Goal: Check status: Check status

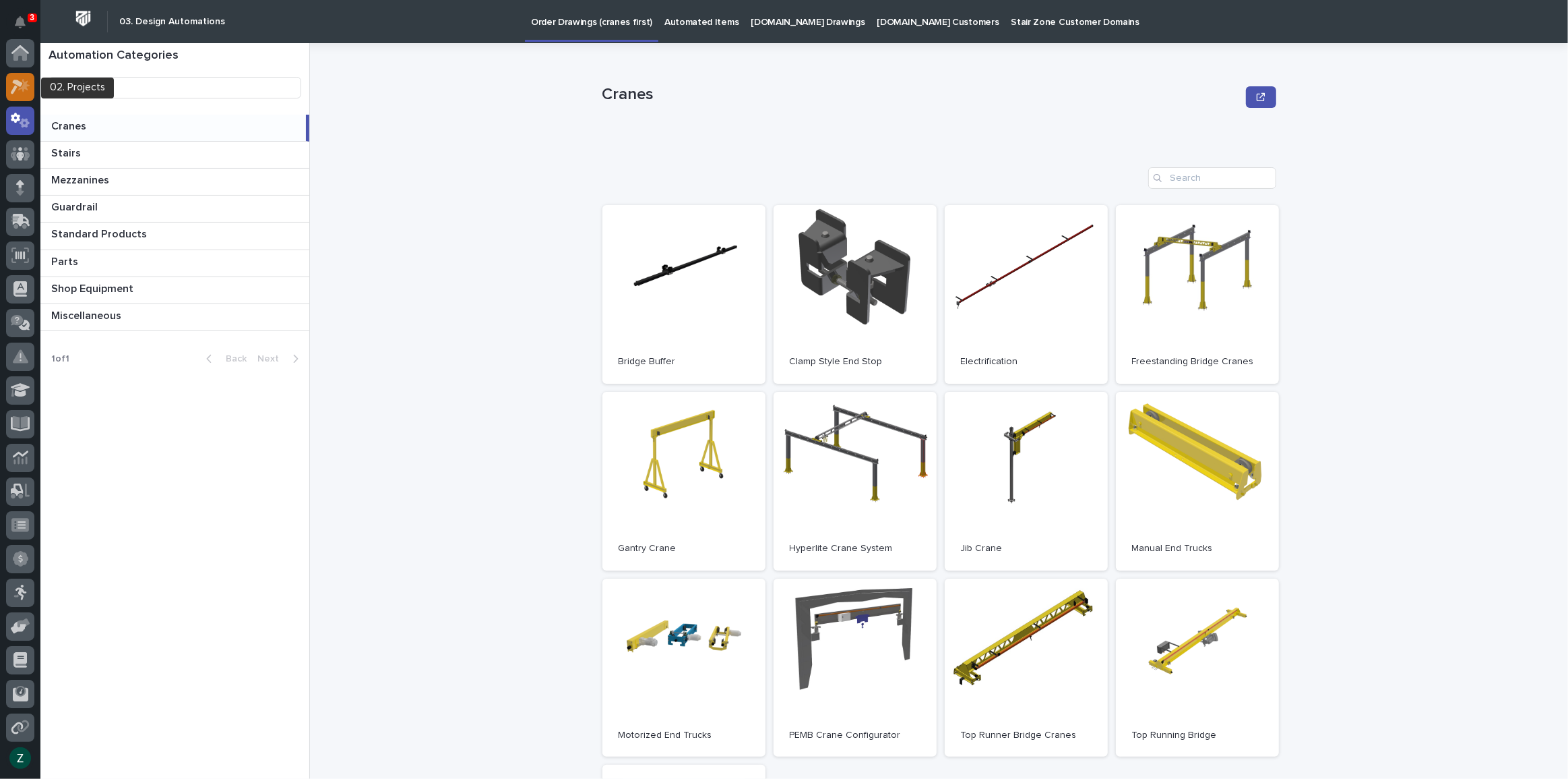
click at [19, 83] on icon at bounding box center [17, 87] width 13 height 15
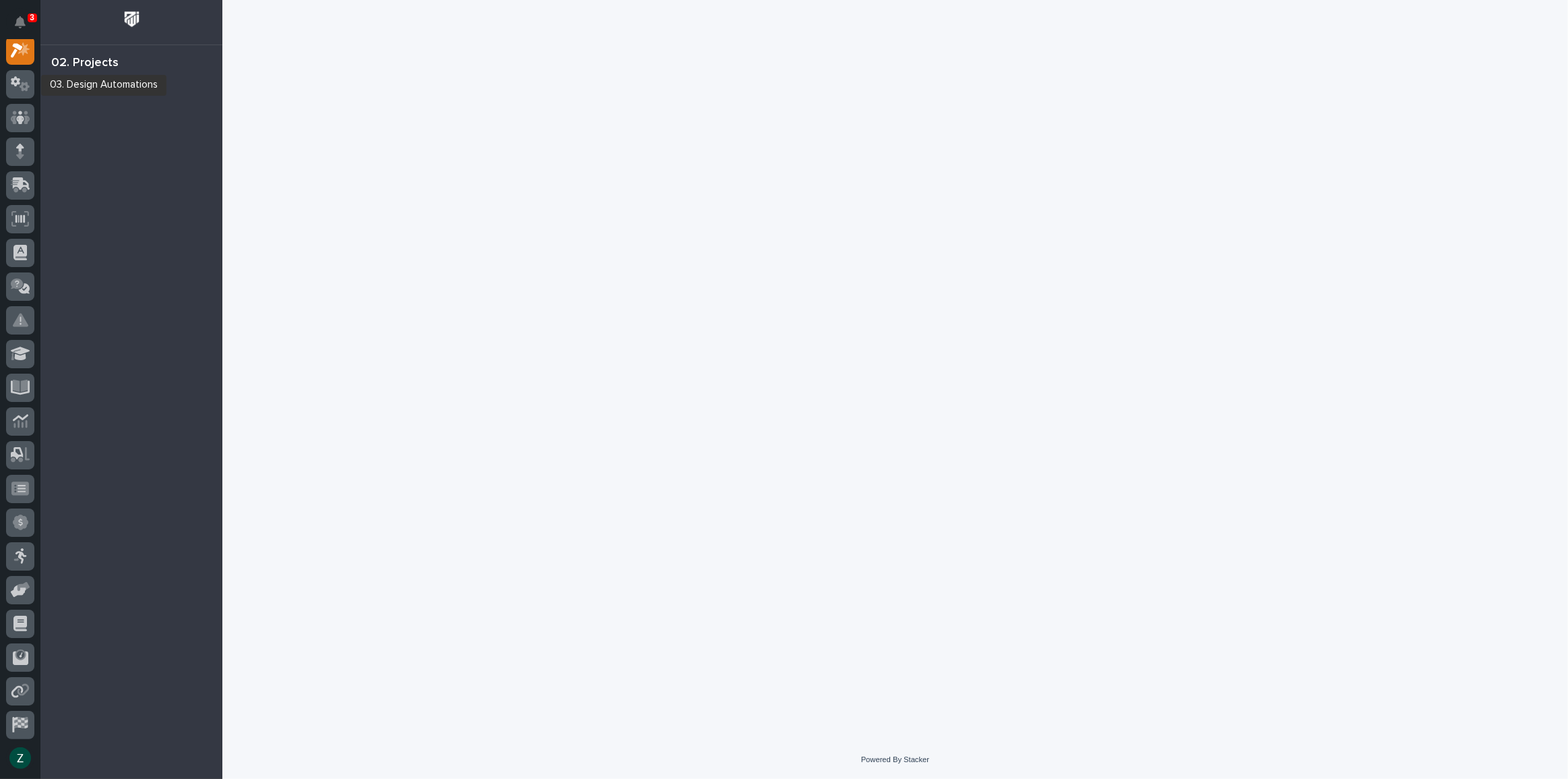
scroll to position [33, 0]
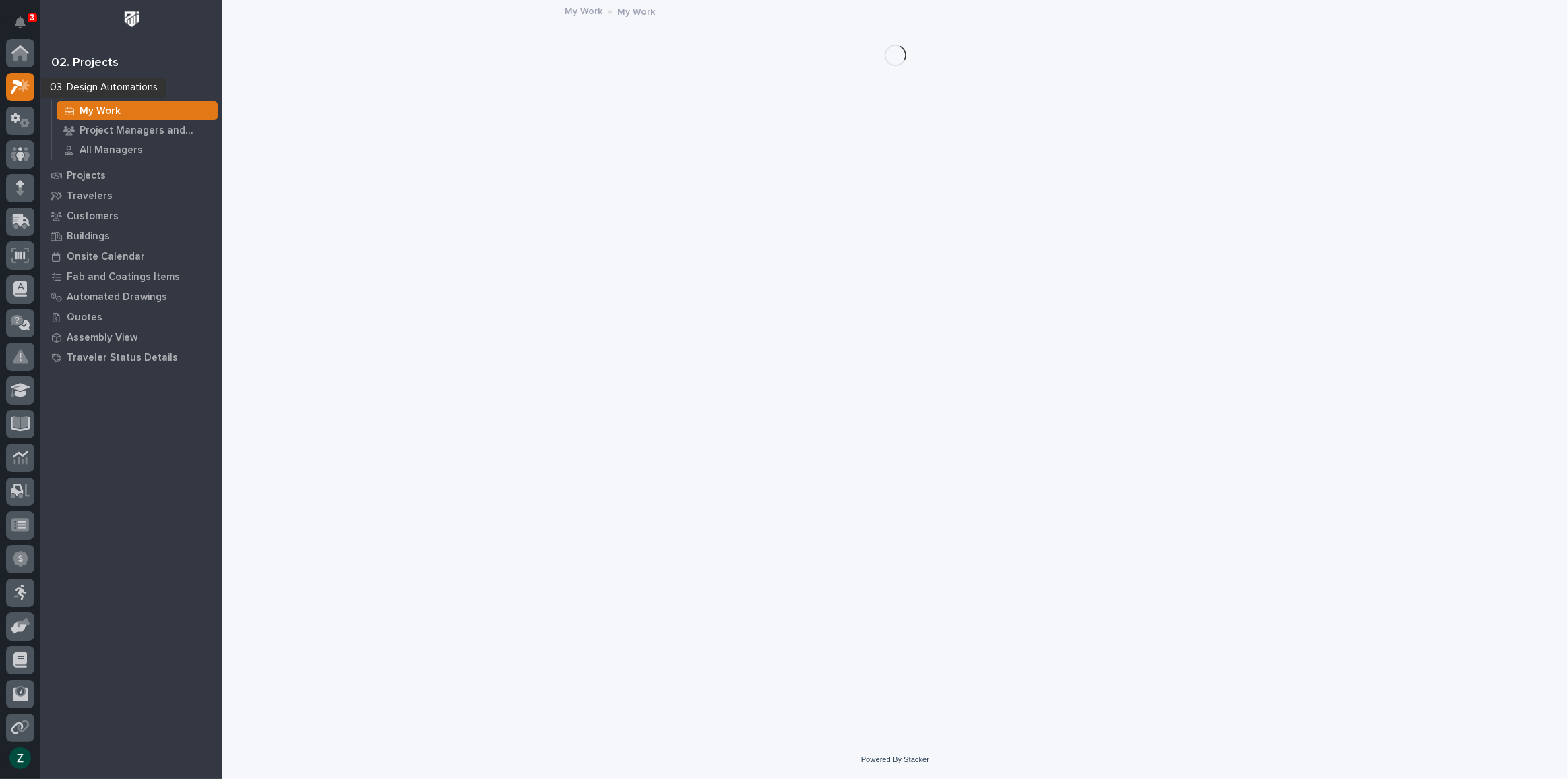
scroll to position [33, 0]
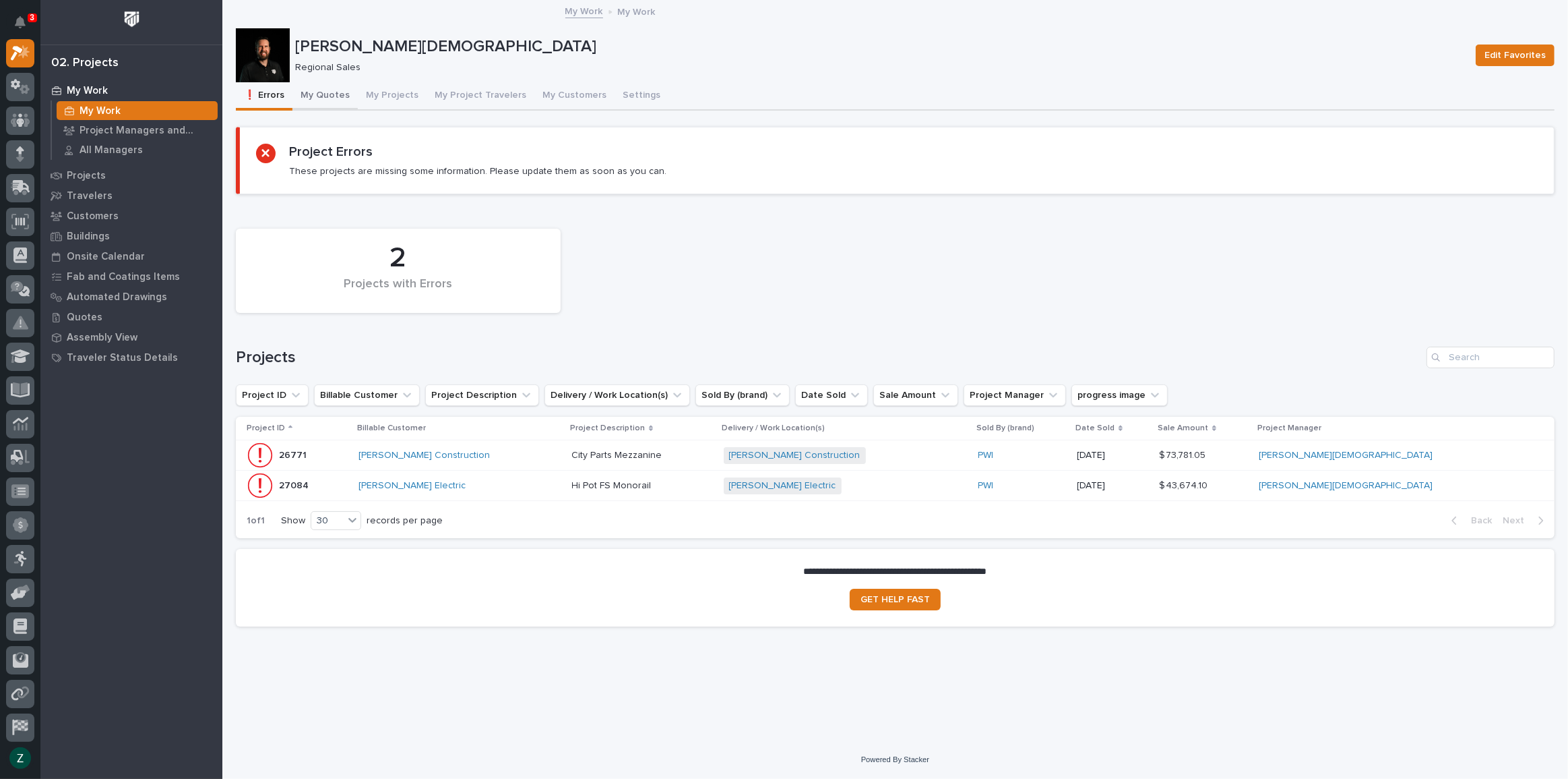
click at [338, 91] on button "My Quotes" at bounding box center [325, 97] width 65 height 28
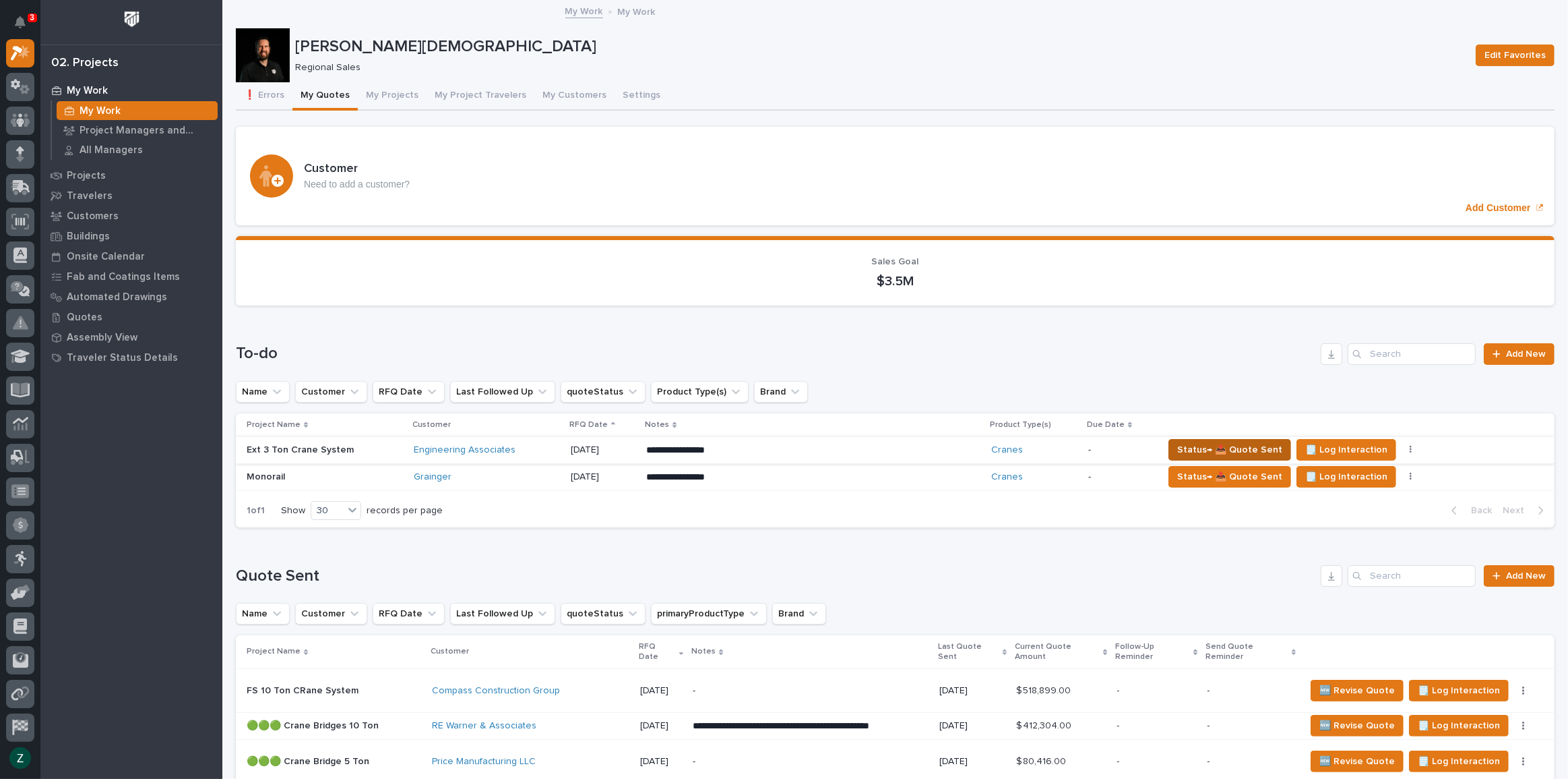
click at [1198, 444] on span "Status→ 📤 Quote Sent" at bounding box center [1230, 449] width 105 height 16
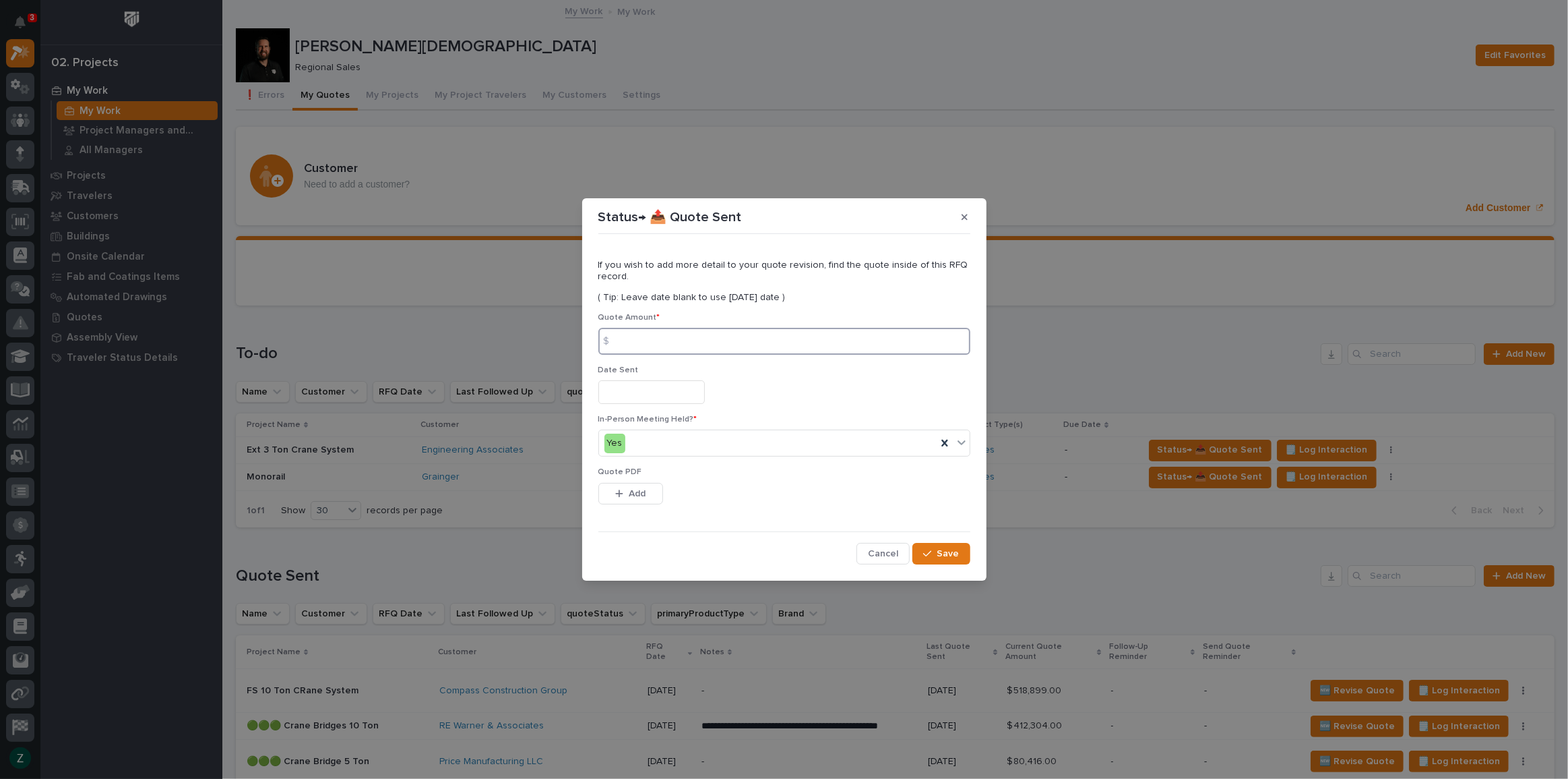
click at [688, 334] on input at bounding box center [784, 341] width 372 height 27
type input "135389"
click at [698, 387] on input "text" at bounding box center [652, 392] width 107 height 23
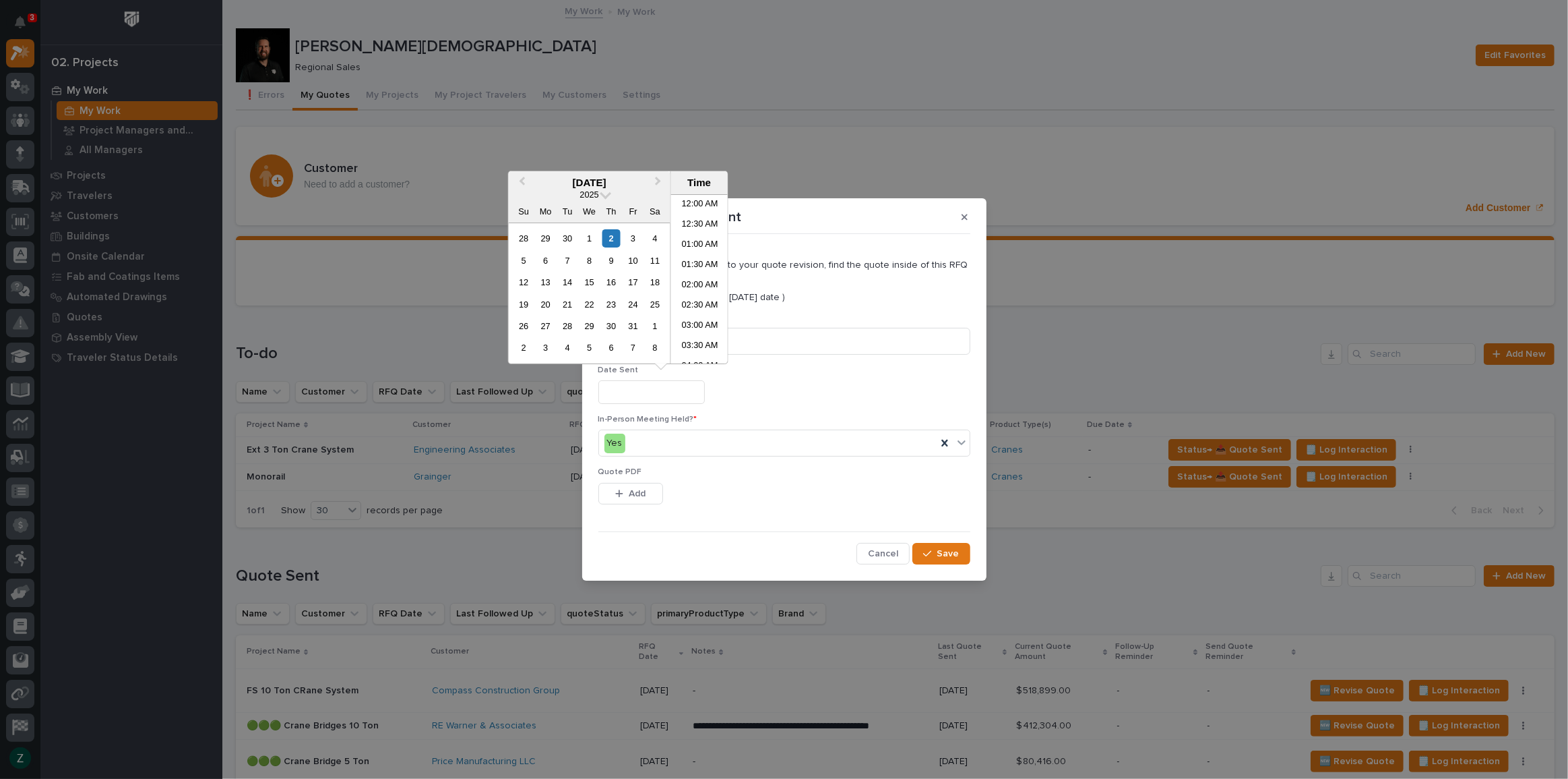
scroll to position [270, 0]
click at [607, 232] on div "2" at bounding box center [611, 239] width 18 height 18
type input "**********"
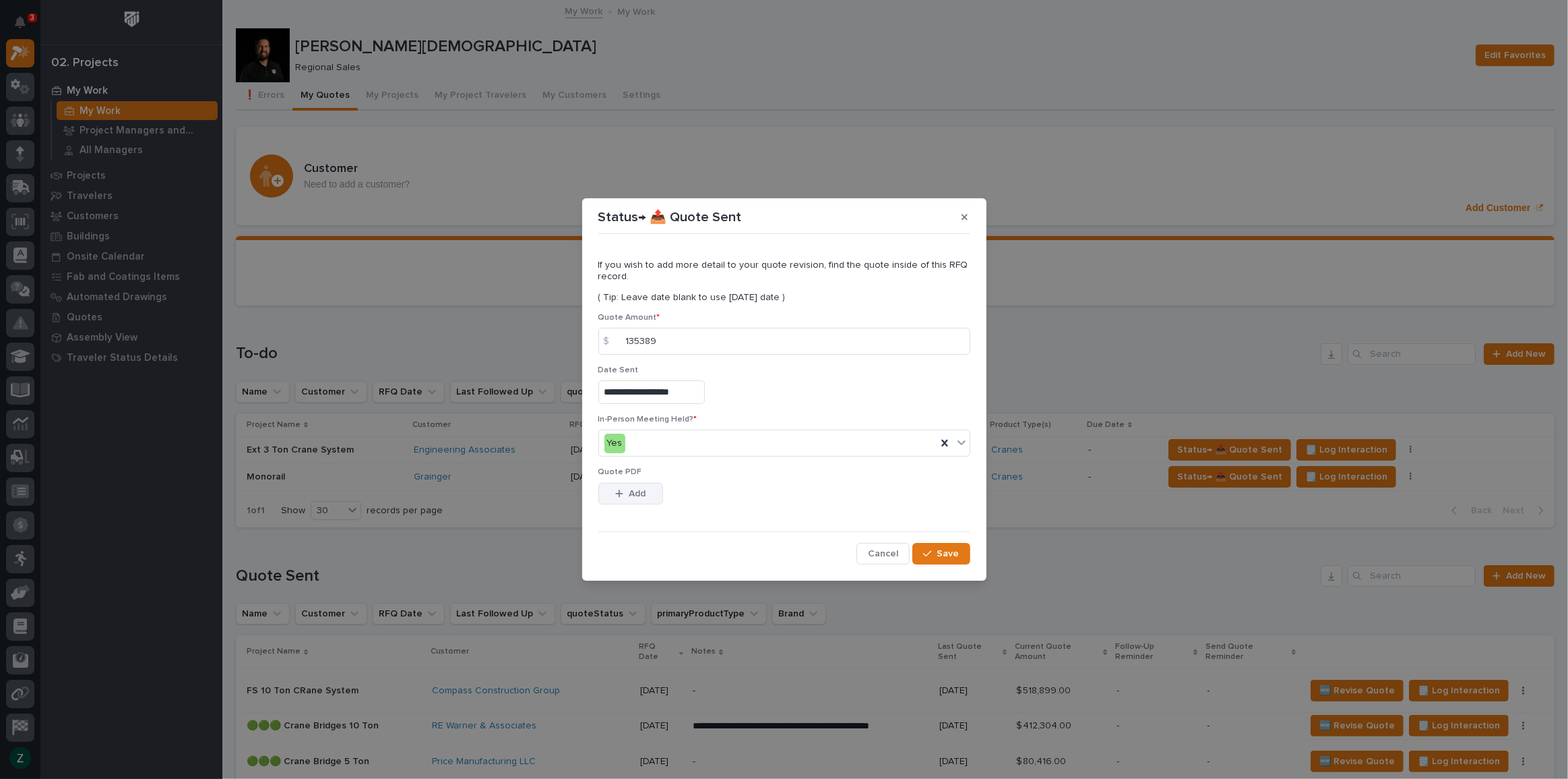
click at [642, 491] on span "Add" at bounding box center [637, 493] width 17 height 13
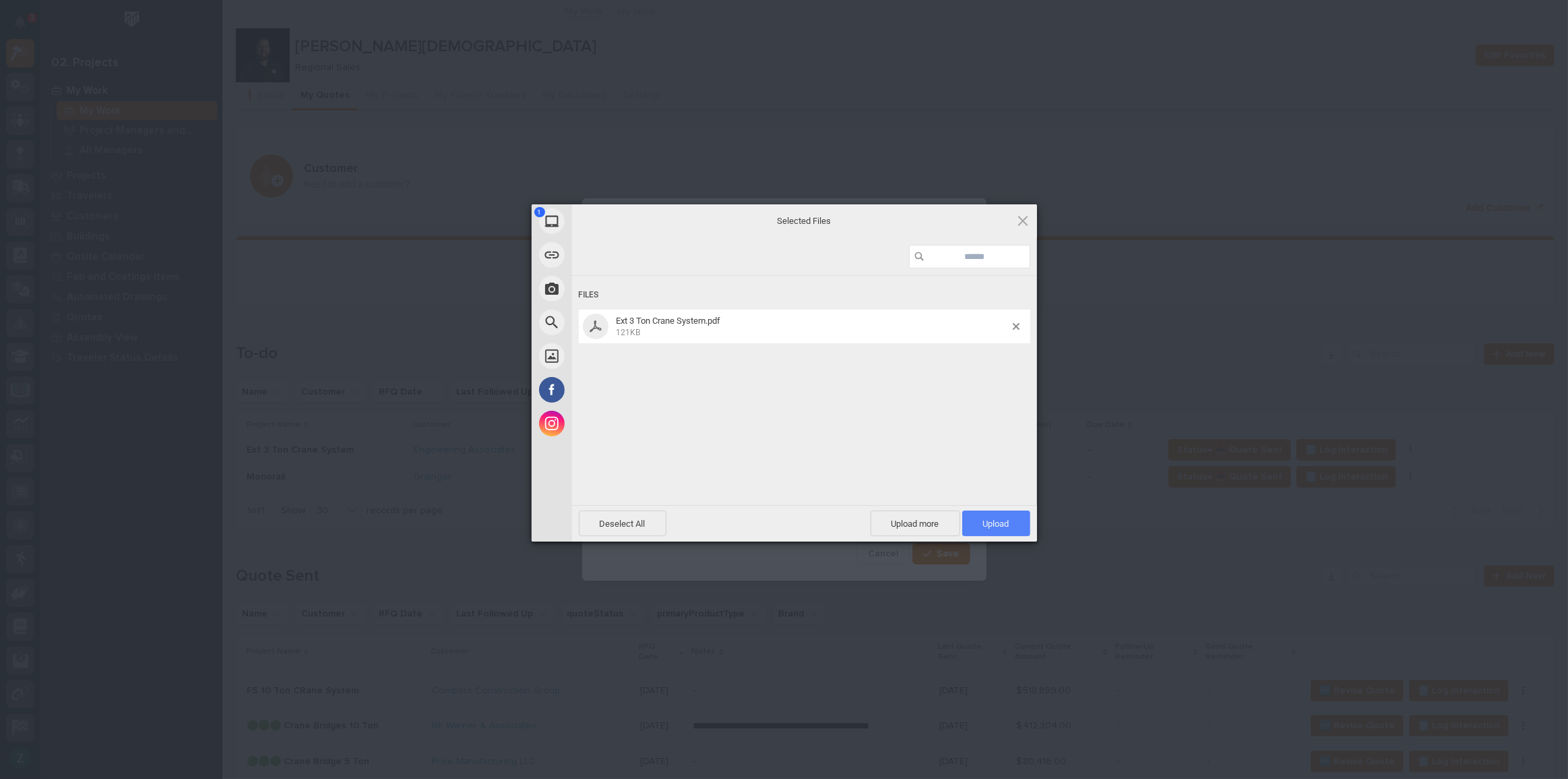
click at [991, 521] on span "Upload 1" at bounding box center [996, 524] width 26 height 10
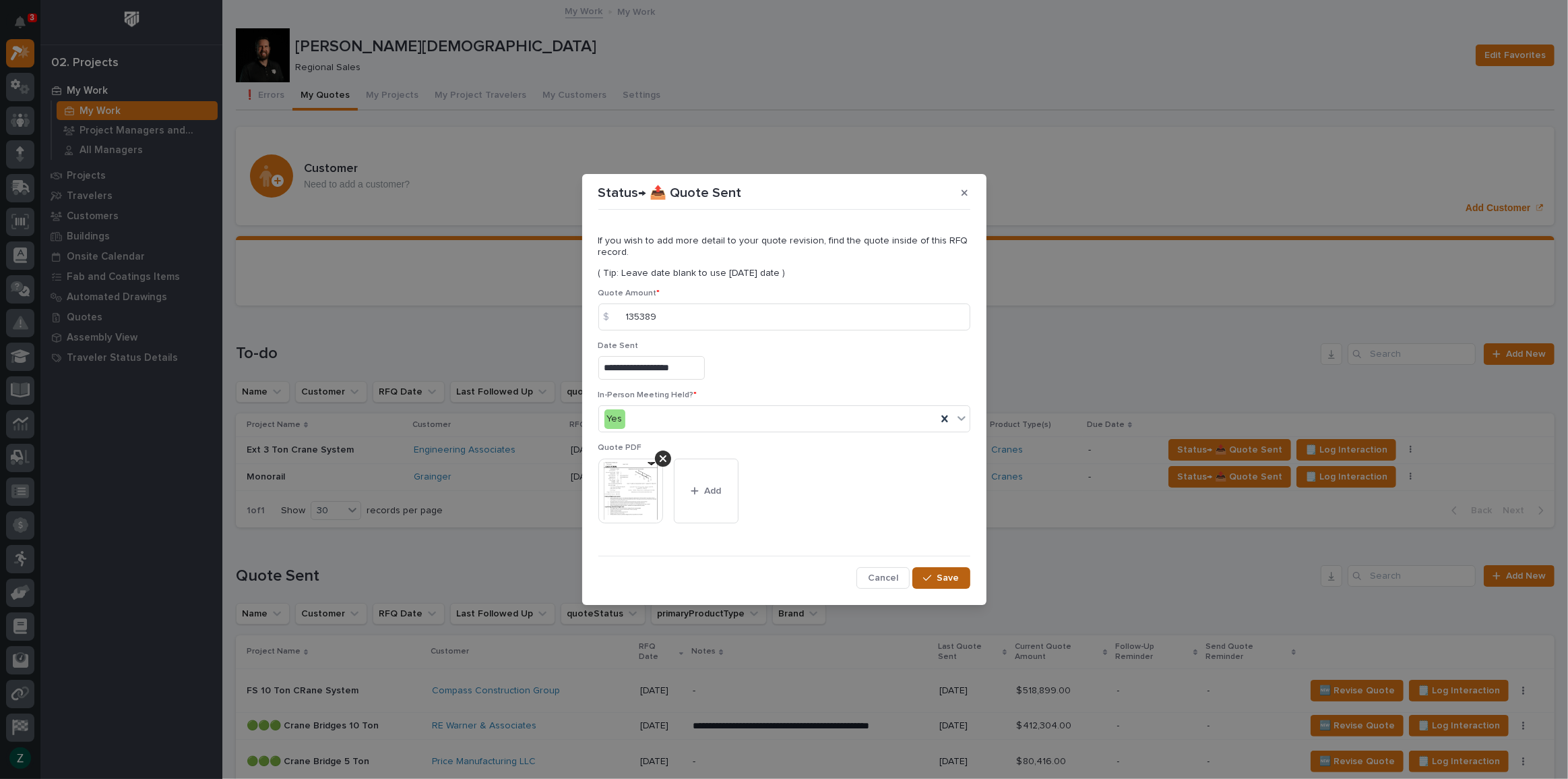
click at [935, 579] on div "button" at bounding box center [930, 577] width 13 height 9
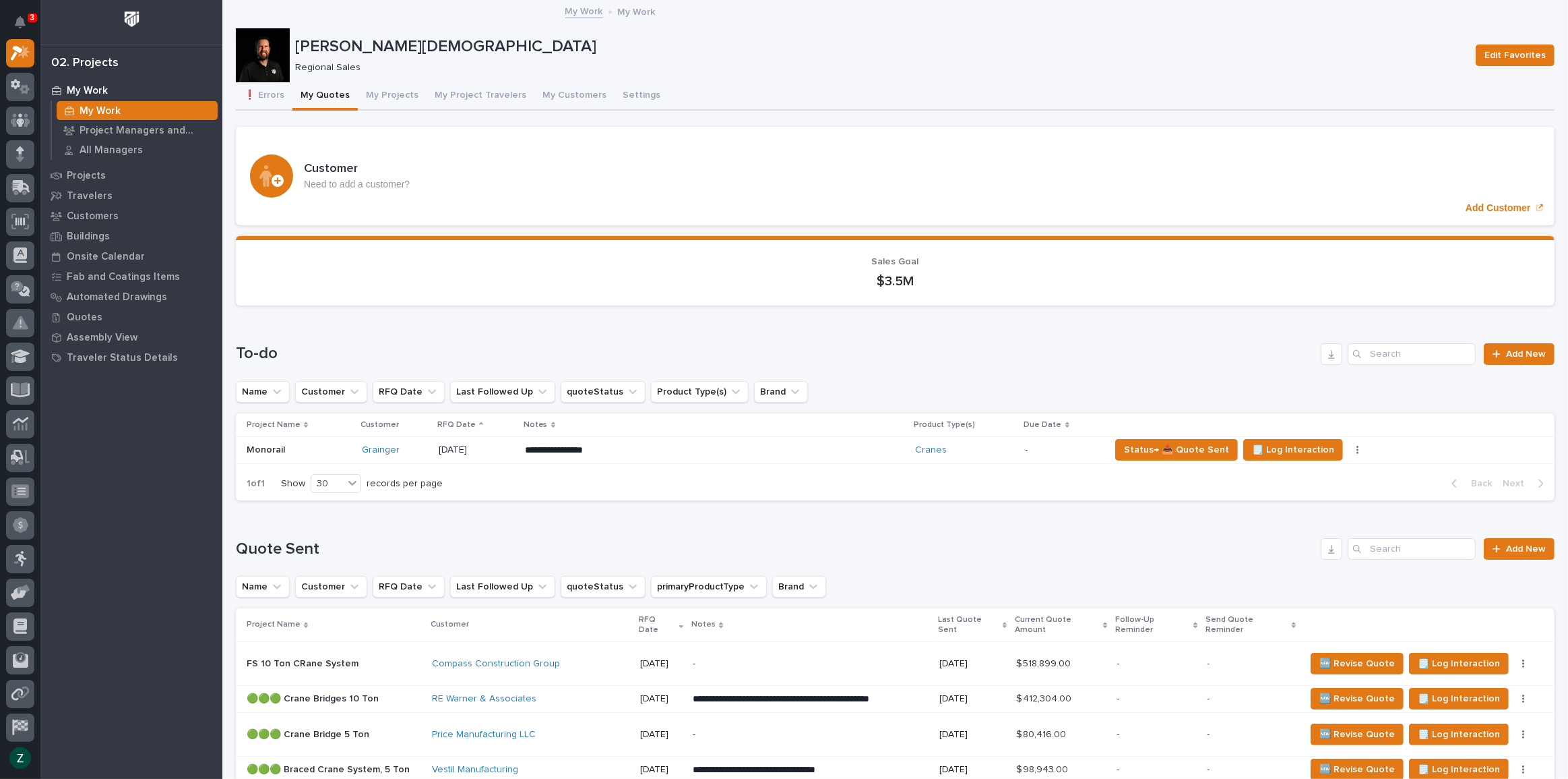
click at [694, 456] on div "**********" at bounding box center [714, 450] width 380 height 24
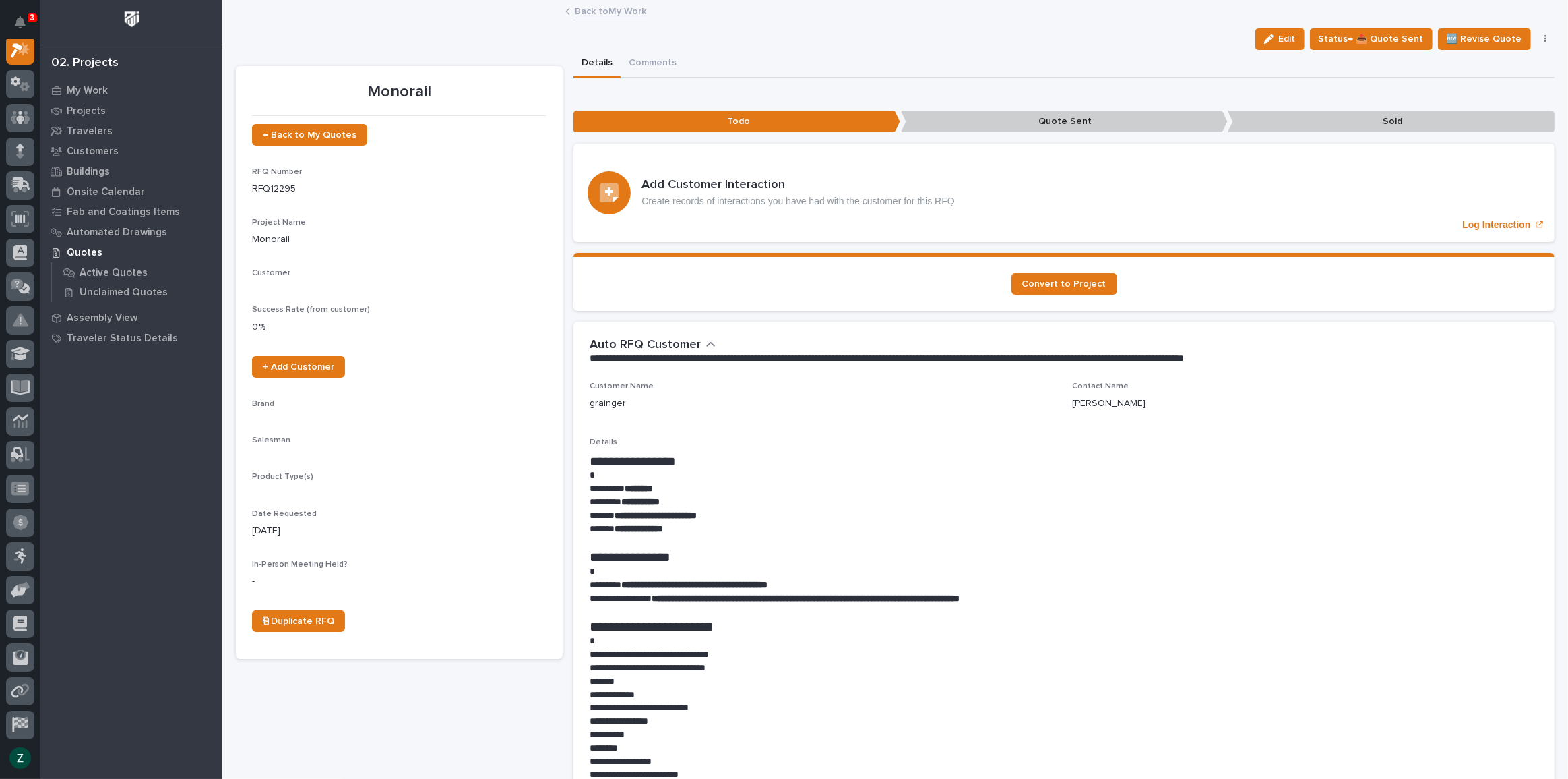
scroll to position [33, 0]
